Goal: Task Accomplishment & Management: Manage account settings

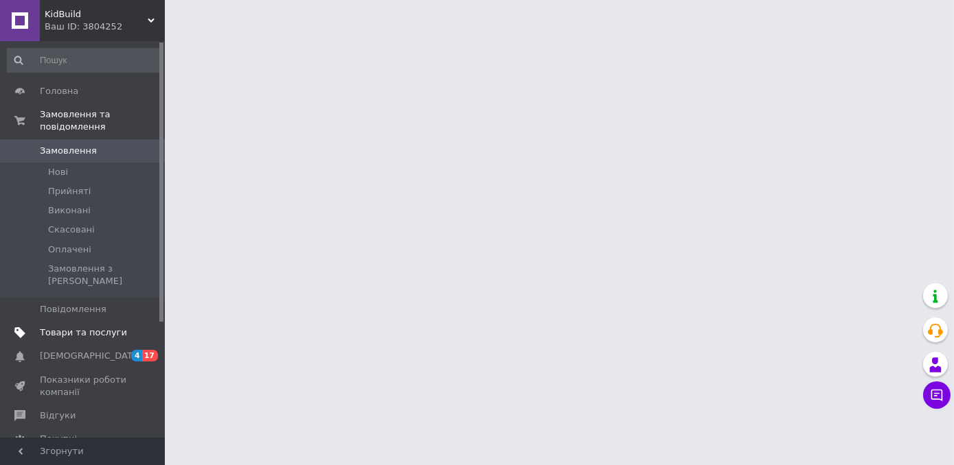
click at [91, 327] on span "Товари та послуги" at bounding box center [83, 333] width 87 height 12
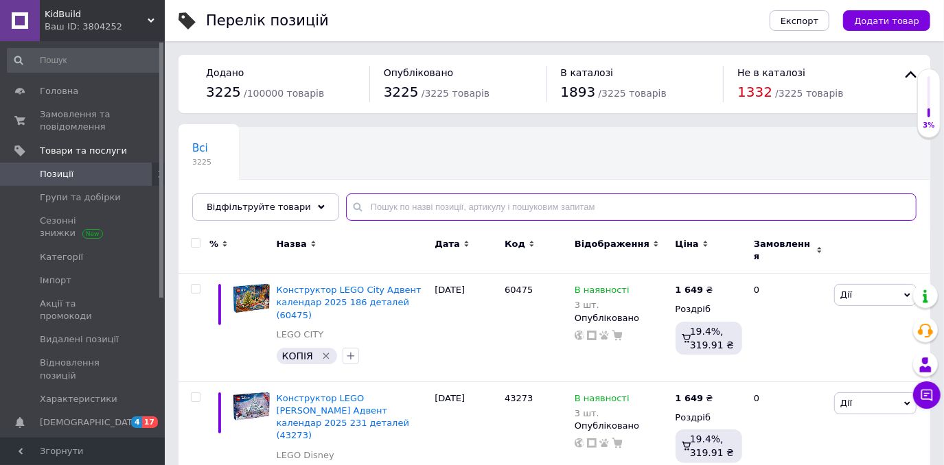
click at [377, 207] on input "text" at bounding box center [631, 207] width 571 height 27
click at [390, 189] on div "Всі 3225 Ok Відфільтровано... Зберегти" at bounding box center [554, 180] width 752 height 113
click at [404, 213] on input "text" at bounding box center [631, 207] width 571 height 27
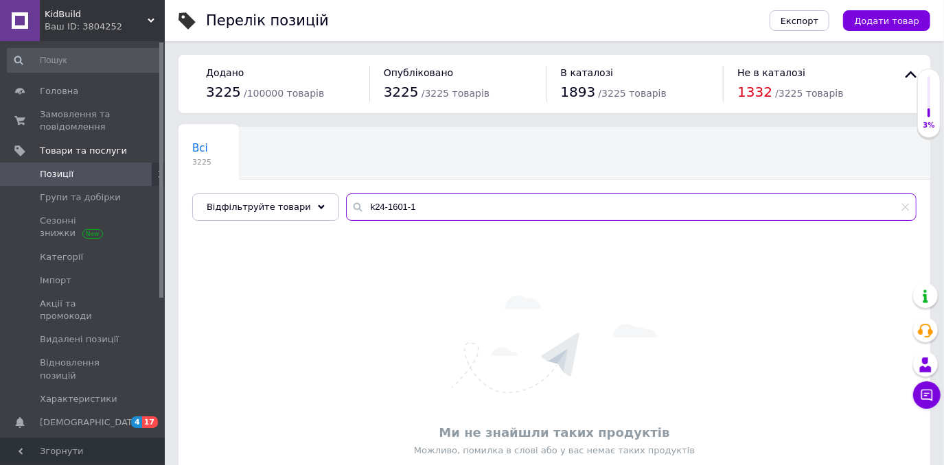
click at [387, 209] on input "k24-1601-1" at bounding box center [631, 207] width 571 height 27
click at [388, 209] on input "k24-1601-1" at bounding box center [631, 207] width 571 height 27
type input "k24-160-1"
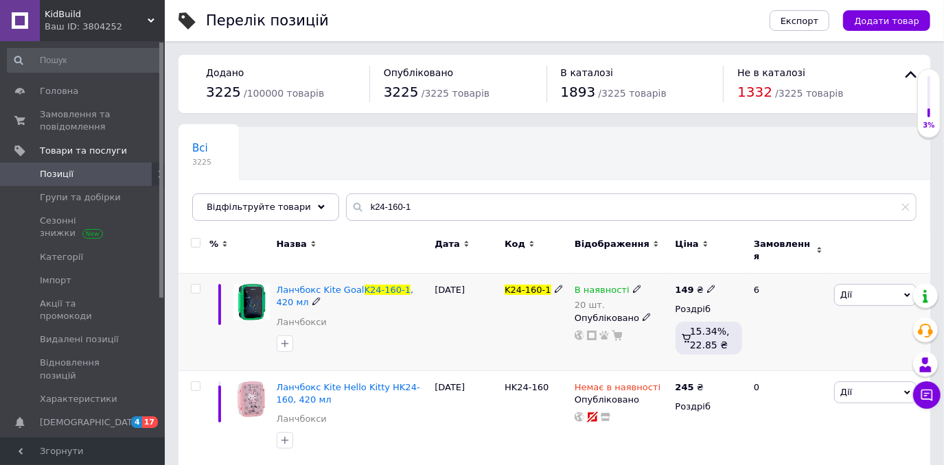
click at [428, 290] on div "Ланчбокс Kite Goal K24-160-1 , 420 мл Ланчбокси" at bounding box center [352, 322] width 159 height 97
click at [194, 286] on div at bounding box center [193, 322] width 31 height 97
click at [193, 285] on input "checkbox" at bounding box center [195, 289] width 9 height 9
checkbox input "true"
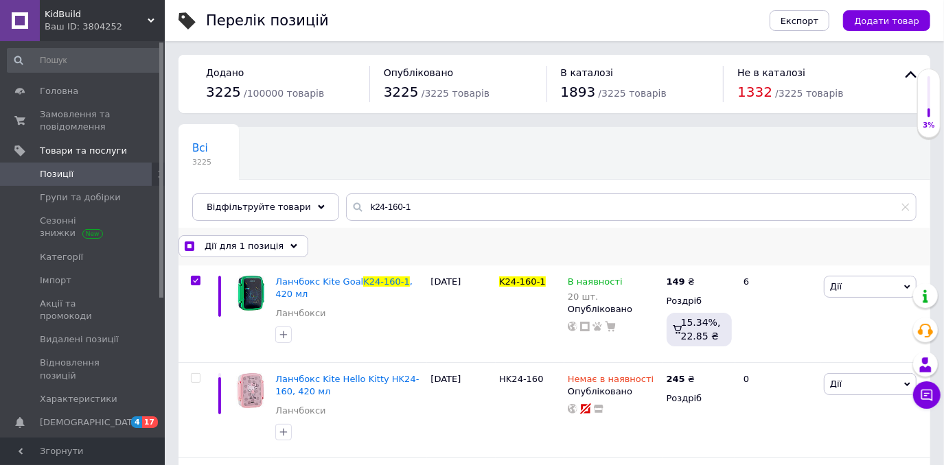
click at [238, 254] on div "Дії для 1 позиція" at bounding box center [243, 246] width 130 height 22
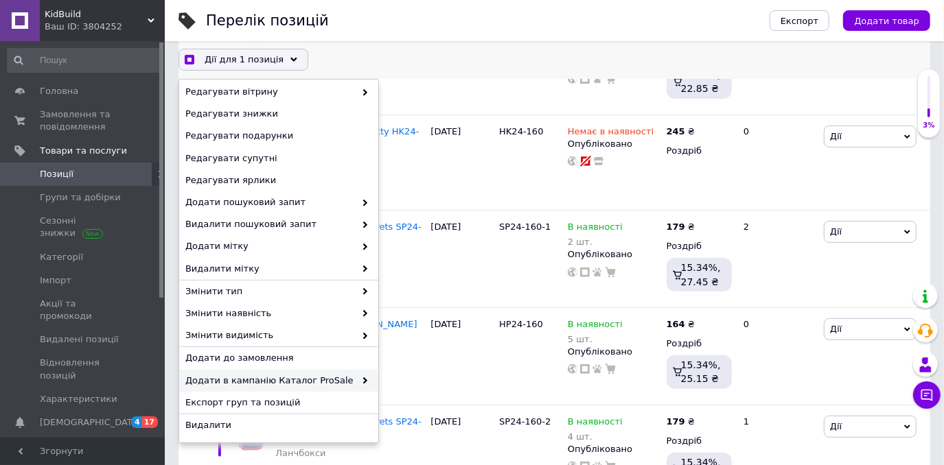
scroll to position [249, 0]
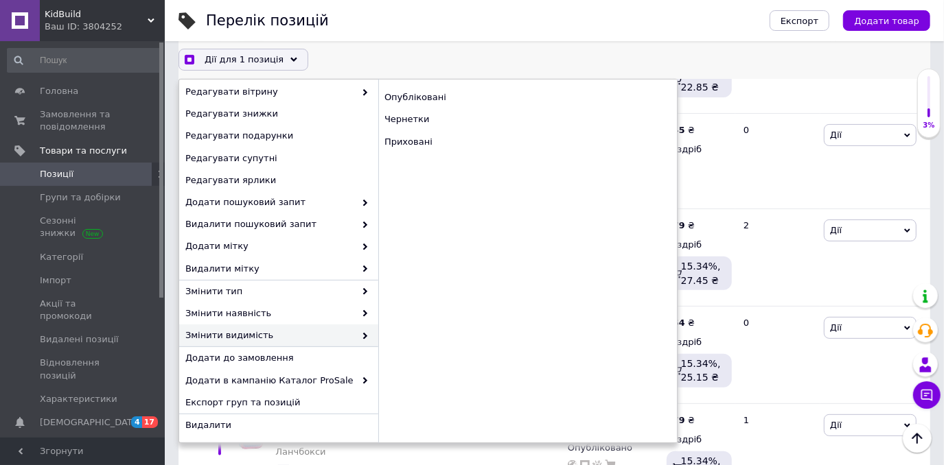
click at [279, 337] on span "Змінити видимість" at bounding box center [270, 336] width 170 height 12
click at [256, 319] on span "Змінити наявність" at bounding box center [270, 314] width 170 height 12
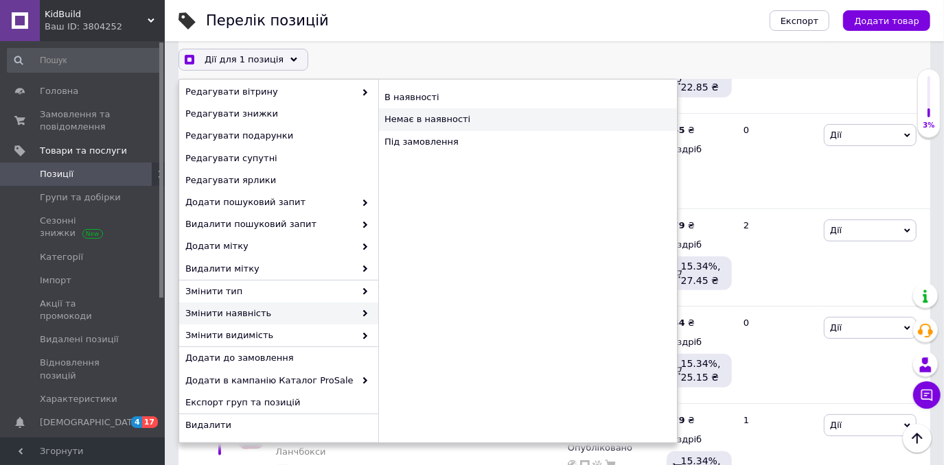
click at [454, 124] on div "Немає в наявності" at bounding box center [527, 120] width 299 height 22
checkbox input "true"
checkbox input "false"
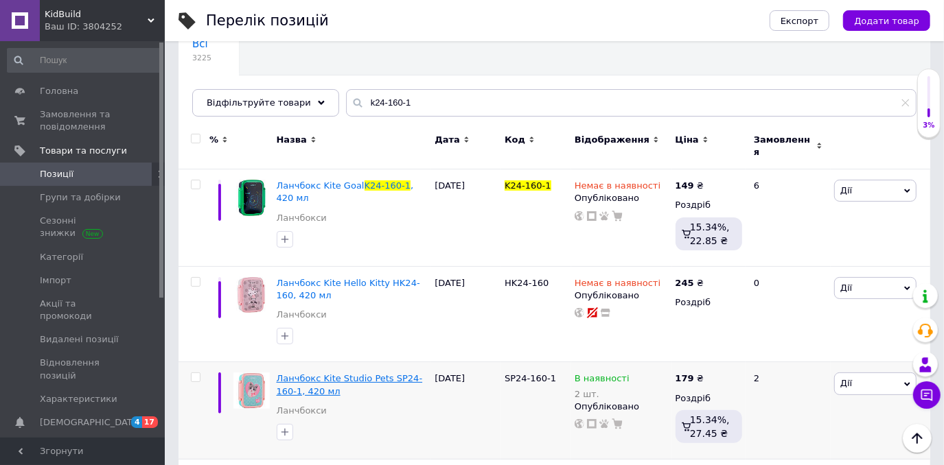
scroll to position [84, 0]
